Goal: Navigation & Orientation: Find specific page/section

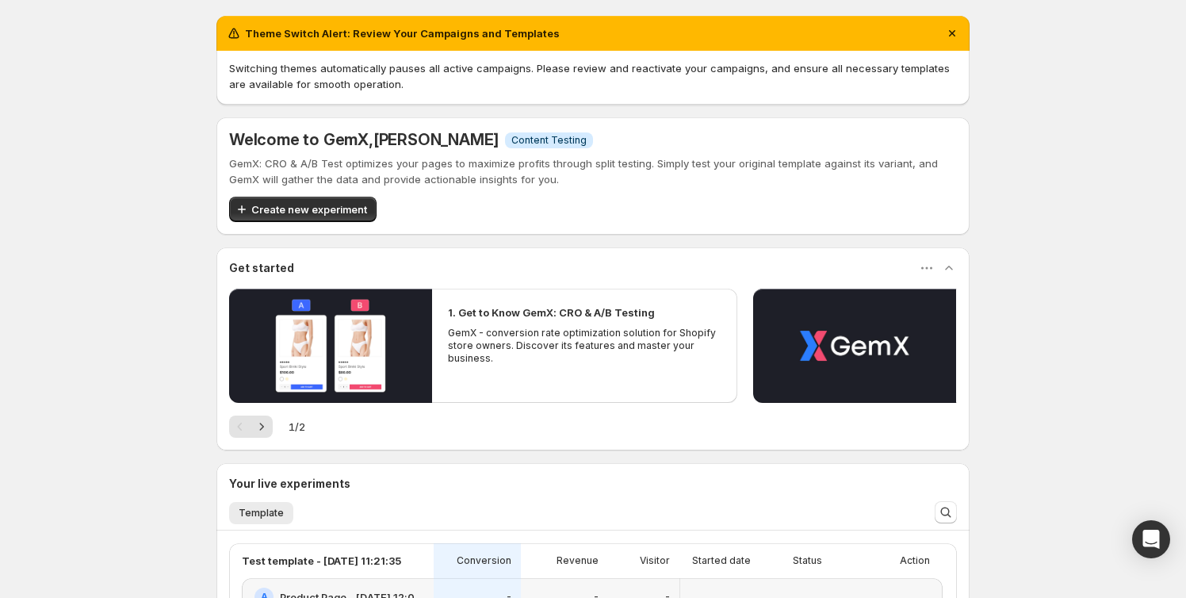
click at [1105, 450] on div "Theme Switch Alert: Review Your Campaigns and Templates Switching themes automa…" at bounding box center [593, 440] width 1186 height 880
click at [1133, 217] on div "Theme Switch Alert: Review Your Campaigns and Templates Switching themes automa…" at bounding box center [593, 440] width 1186 height 880
